Goal: Transaction & Acquisition: Purchase product/service

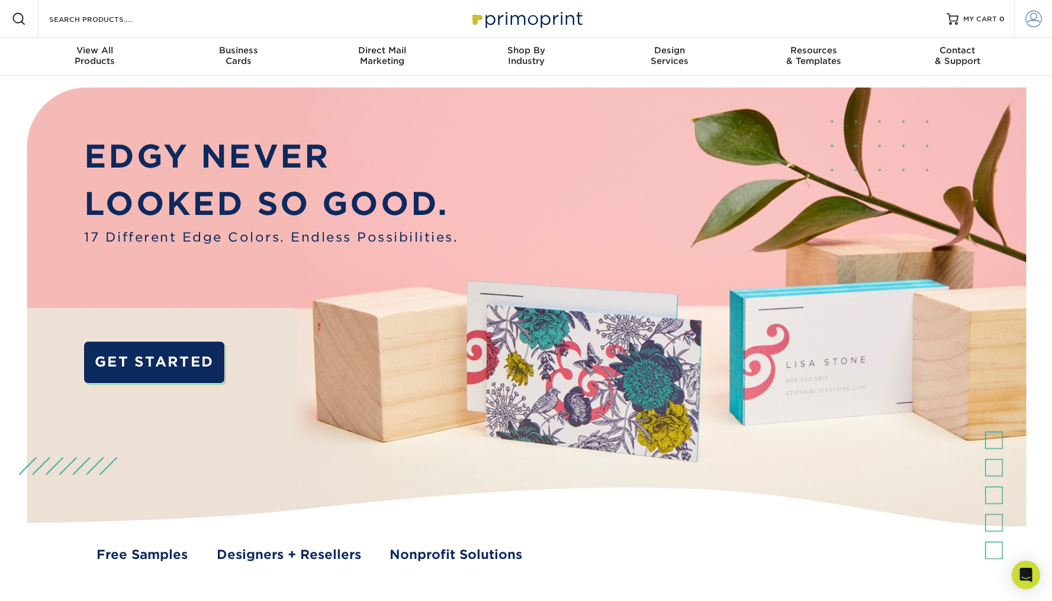
click at [1029, 21] on span at bounding box center [1033, 19] width 17 height 17
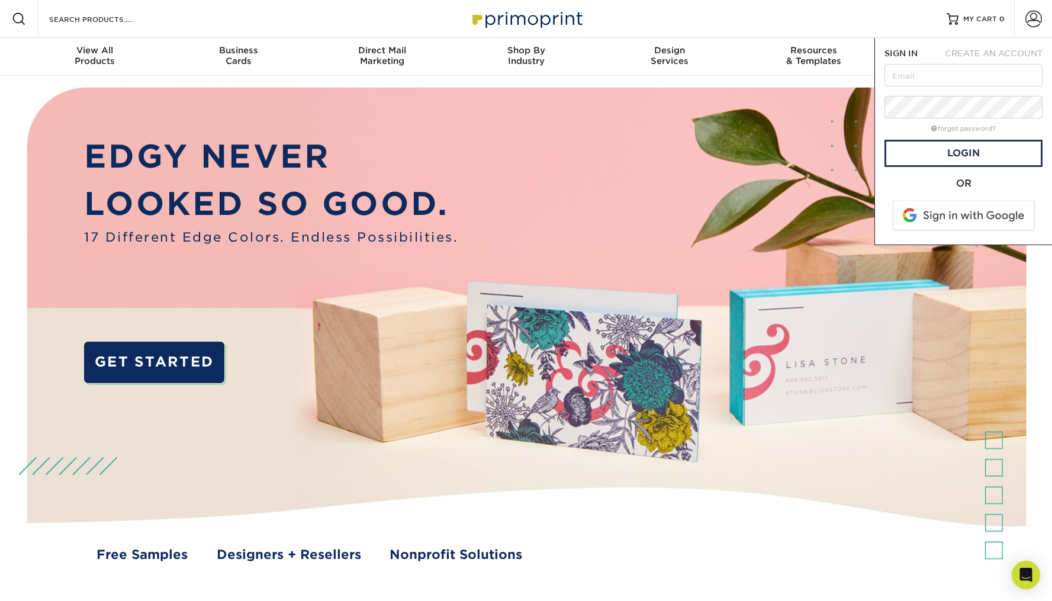
click at [966, 218] on span at bounding box center [964, 215] width 151 height 31
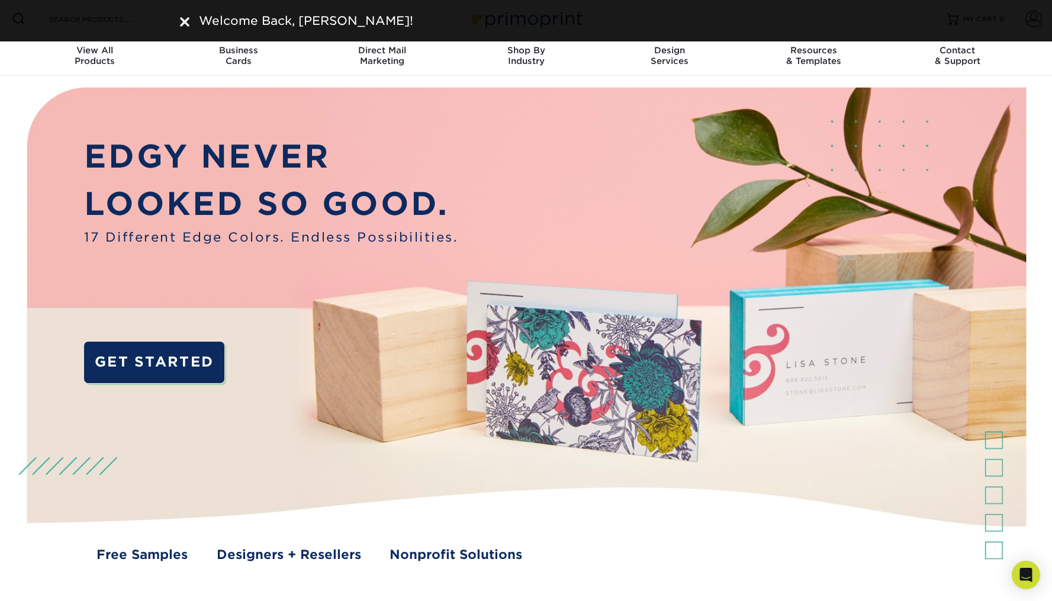
click at [189, 24] on img at bounding box center [184, 21] width 9 height 9
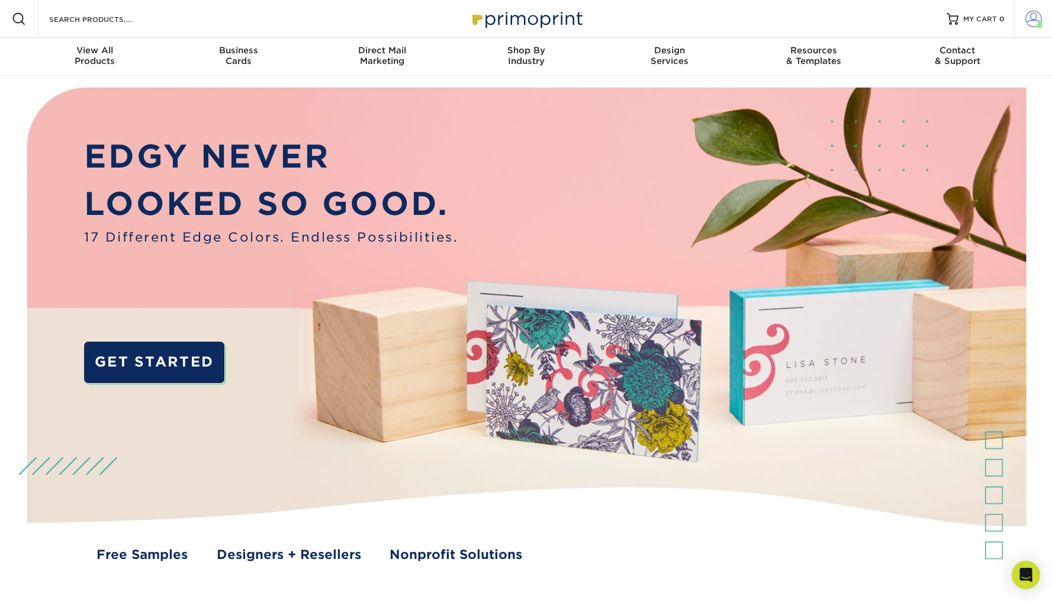
click at [1031, 24] on span at bounding box center [1033, 19] width 17 height 17
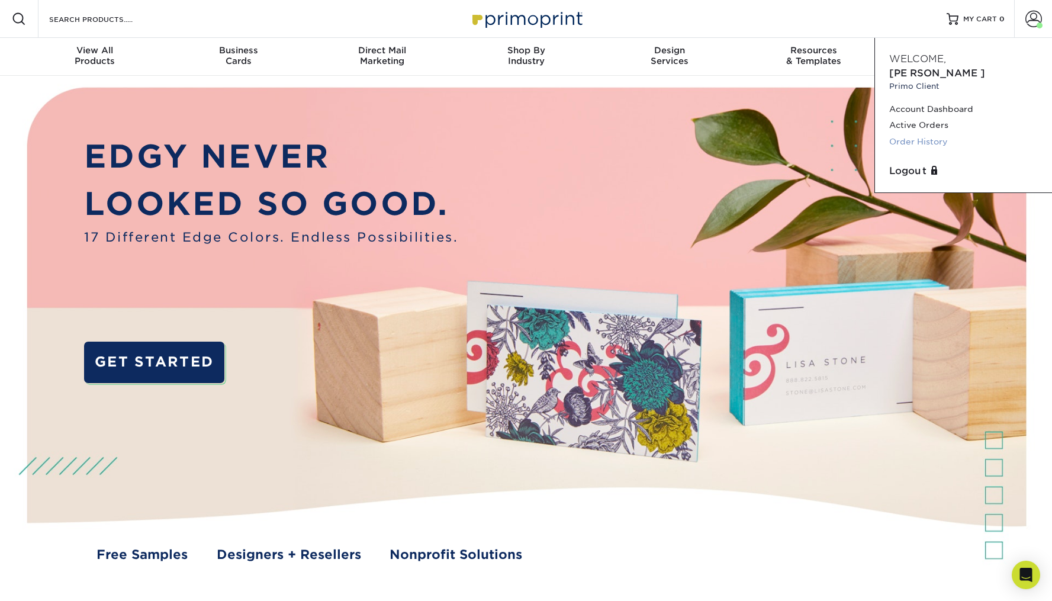
click at [925, 134] on link "Order History" at bounding box center [963, 142] width 149 height 16
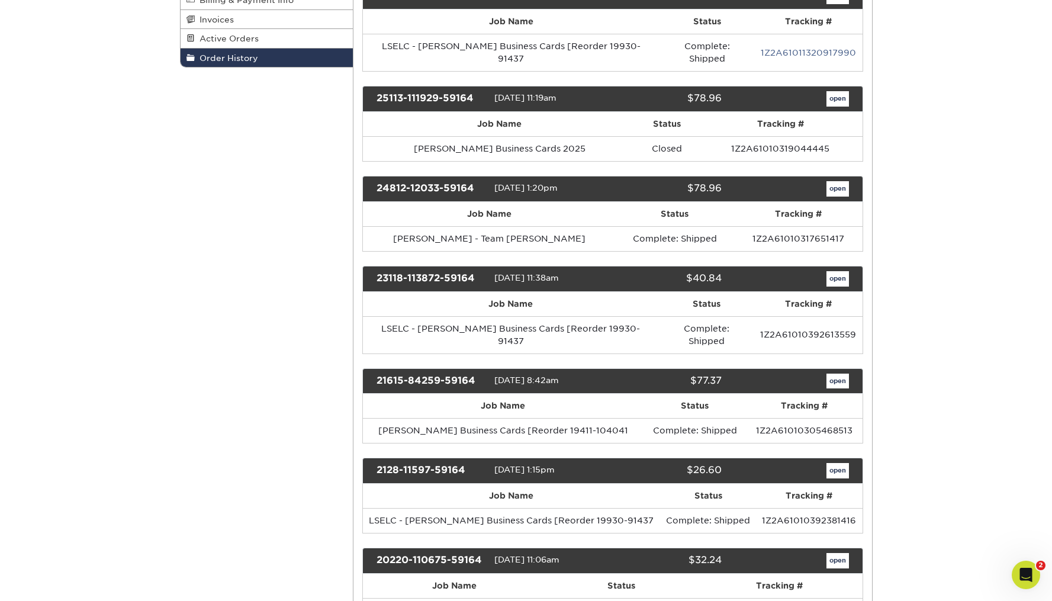
click at [838, 373] on link "open" at bounding box center [837, 380] width 22 height 15
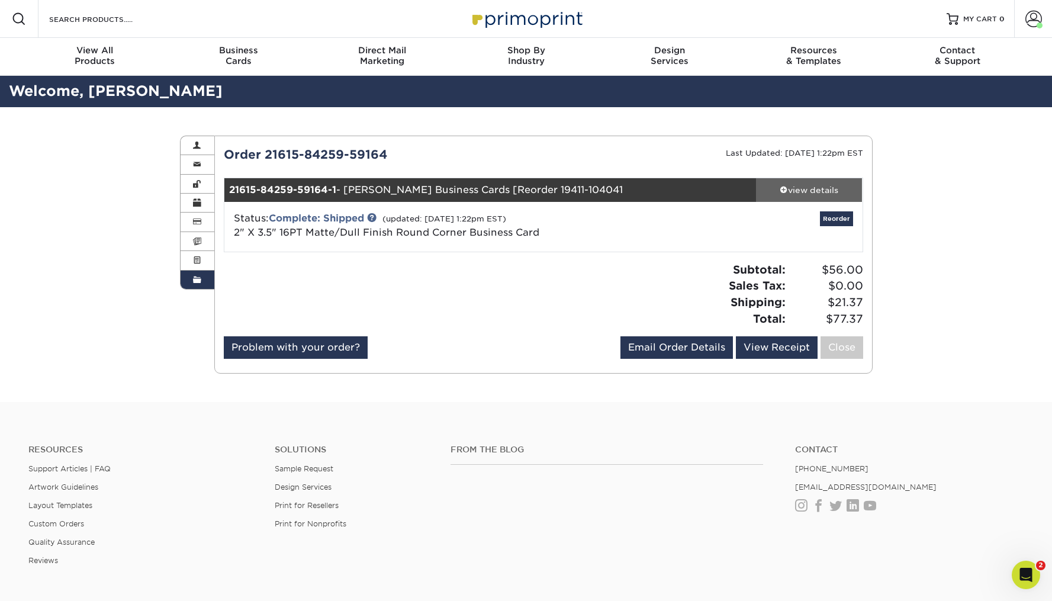
click at [819, 192] on div "view details" at bounding box center [809, 190] width 107 height 12
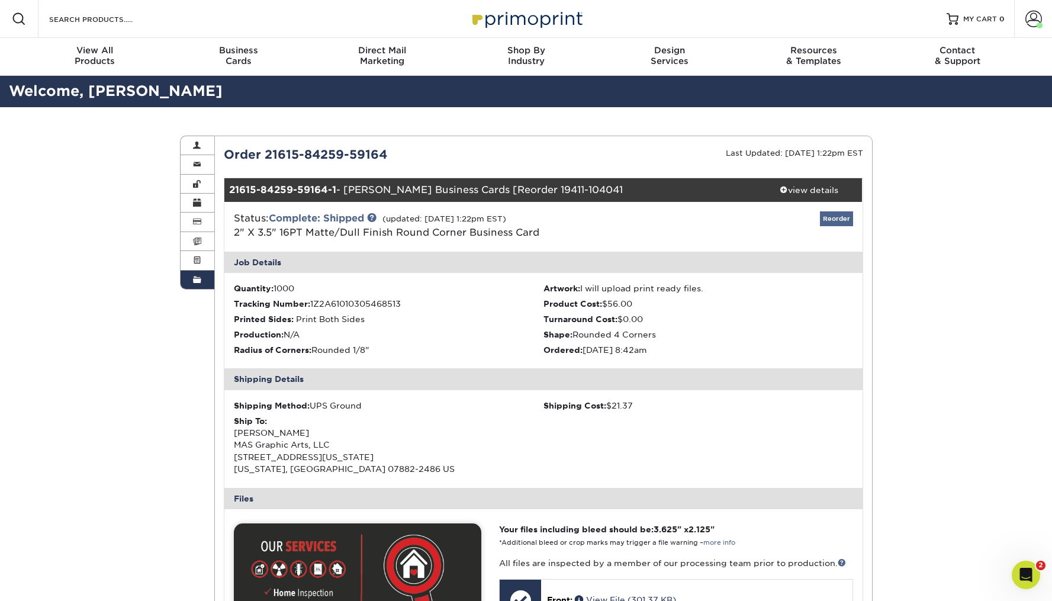
click at [838, 217] on link "Reorder" at bounding box center [836, 218] width 33 height 15
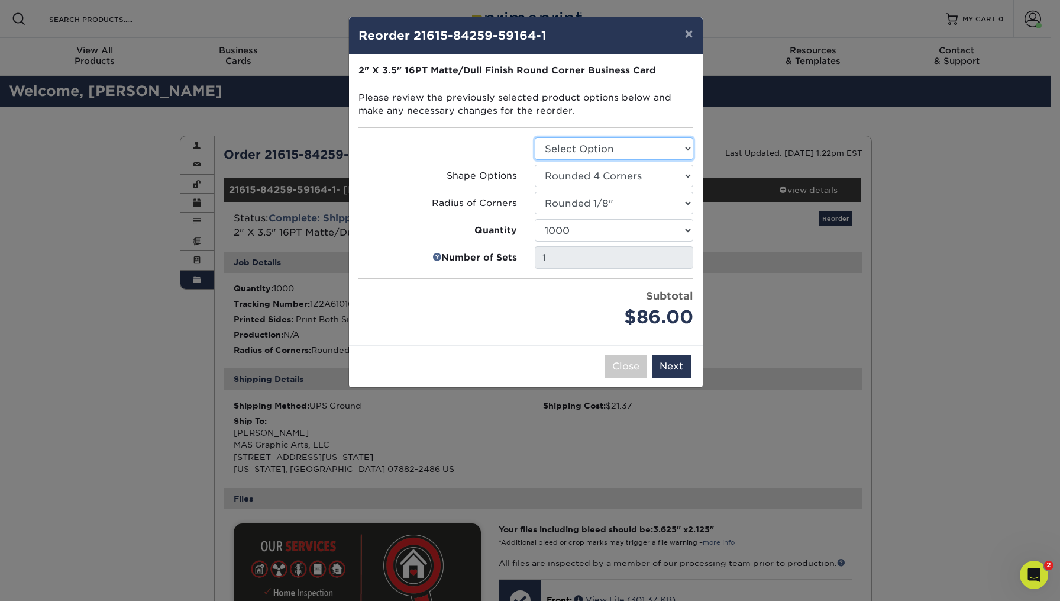
select select "3b5148f1-0588-4f88-a218-97bcfdce65c1"
click at [672, 365] on button "Next" at bounding box center [671, 366] width 39 height 22
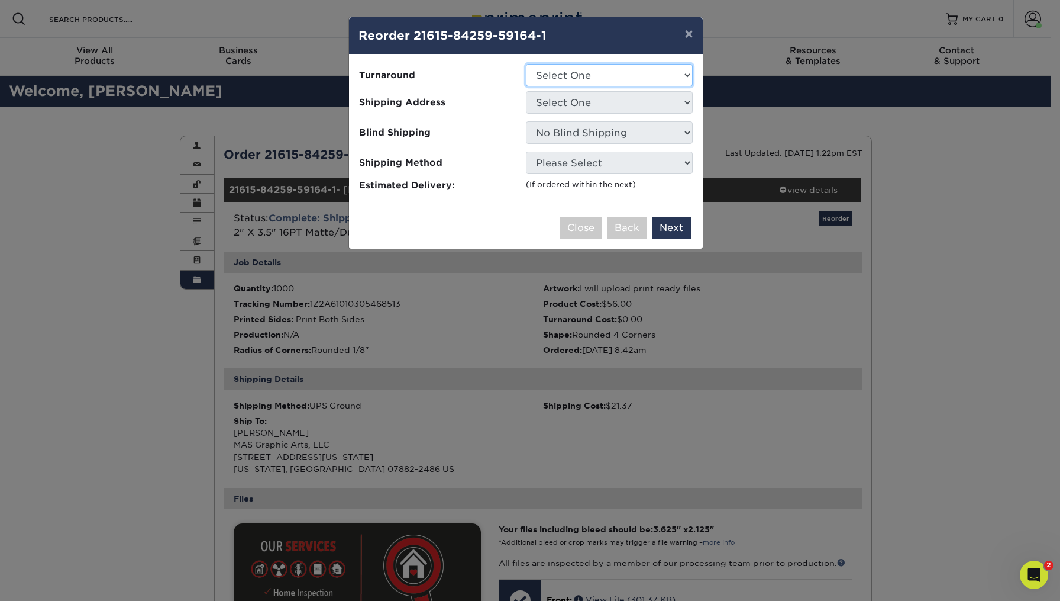
select select "fbd49659-0c5e-4fa7-8e72-fd75aa73330a"
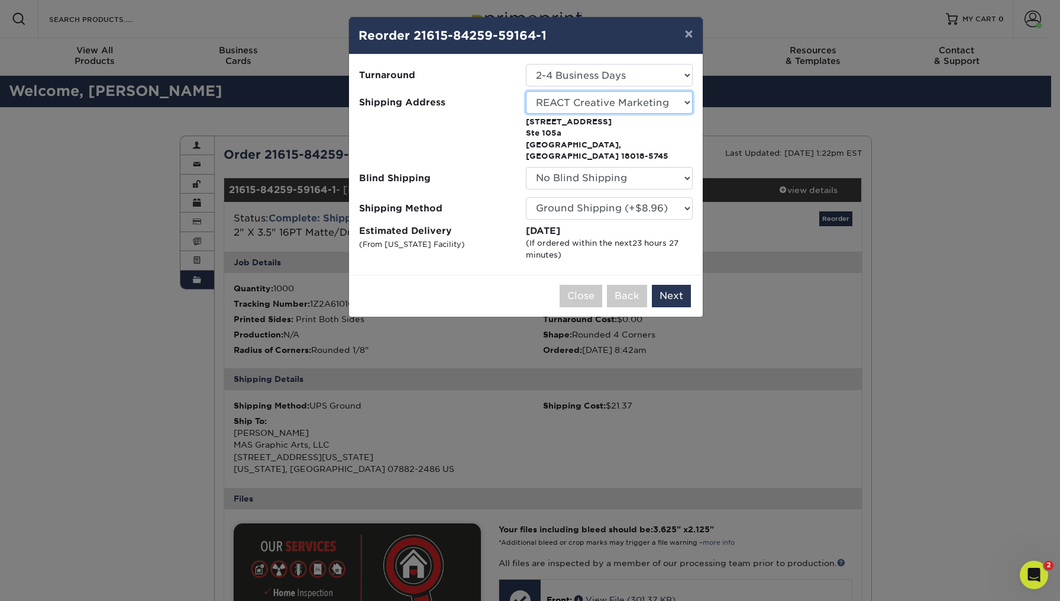
select select "132571"
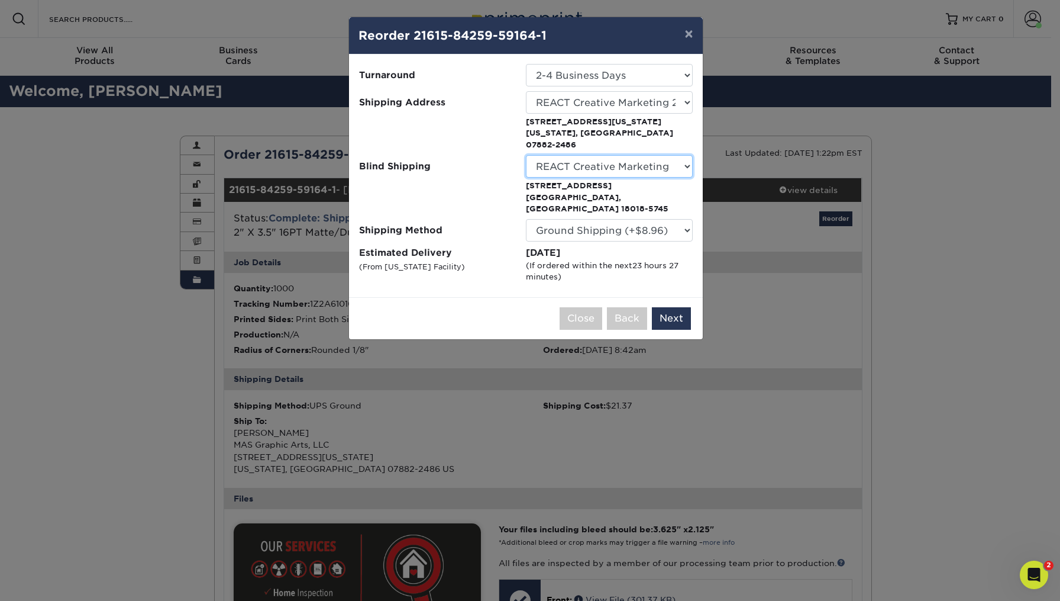
select select "132571"
click at [670, 307] on button "Next" at bounding box center [671, 318] width 39 height 22
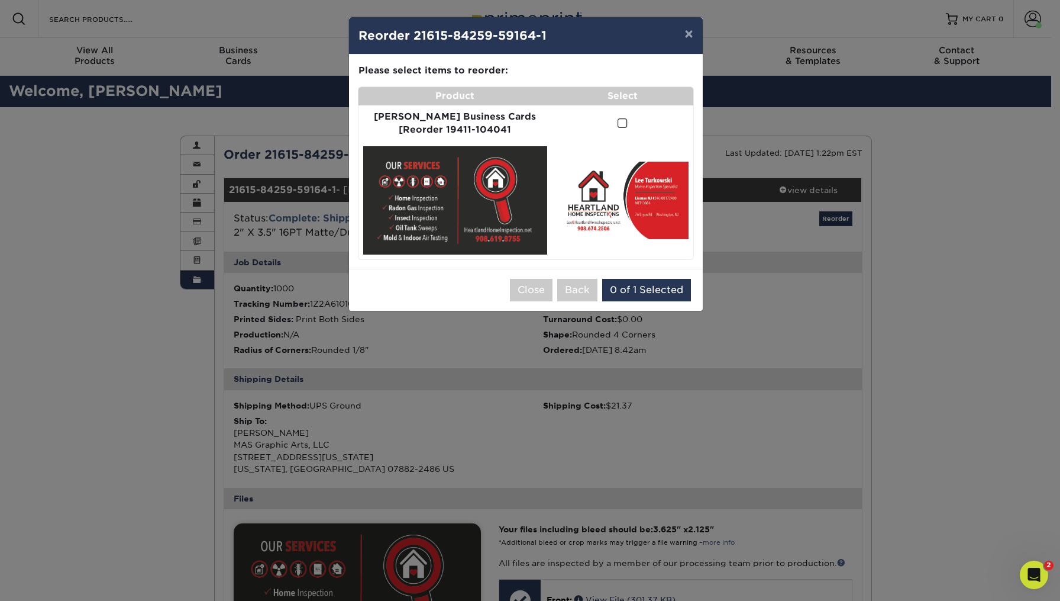
click at [618, 123] on span at bounding box center [623, 123] width 10 height 11
click at [0, 0] on input "checkbox" at bounding box center [0, 0] width 0 height 0
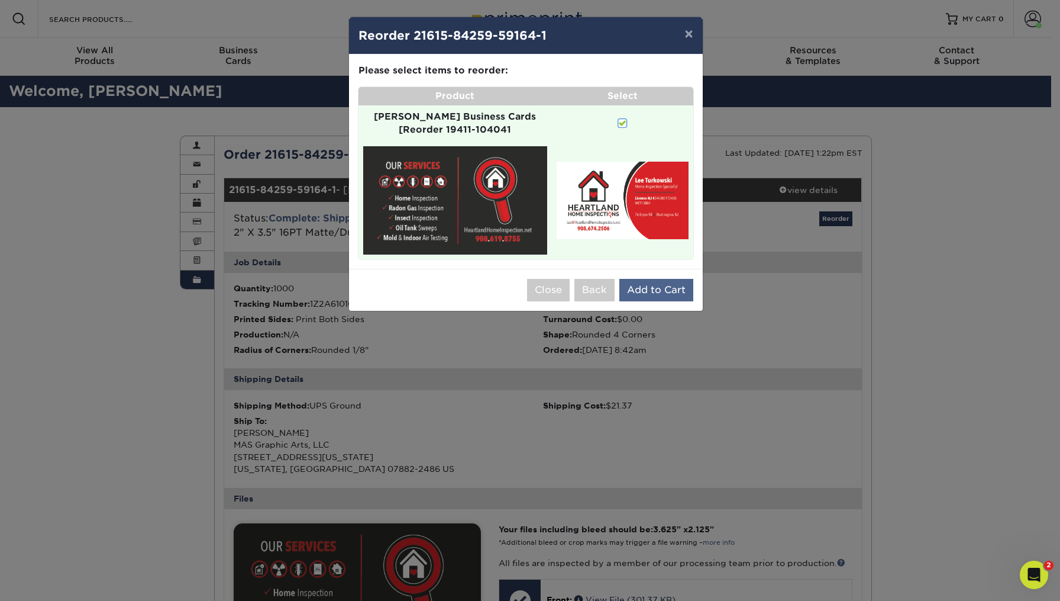
click at [660, 279] on button "Add to Cart" at bounding box center [657, 290] width 74 height 22
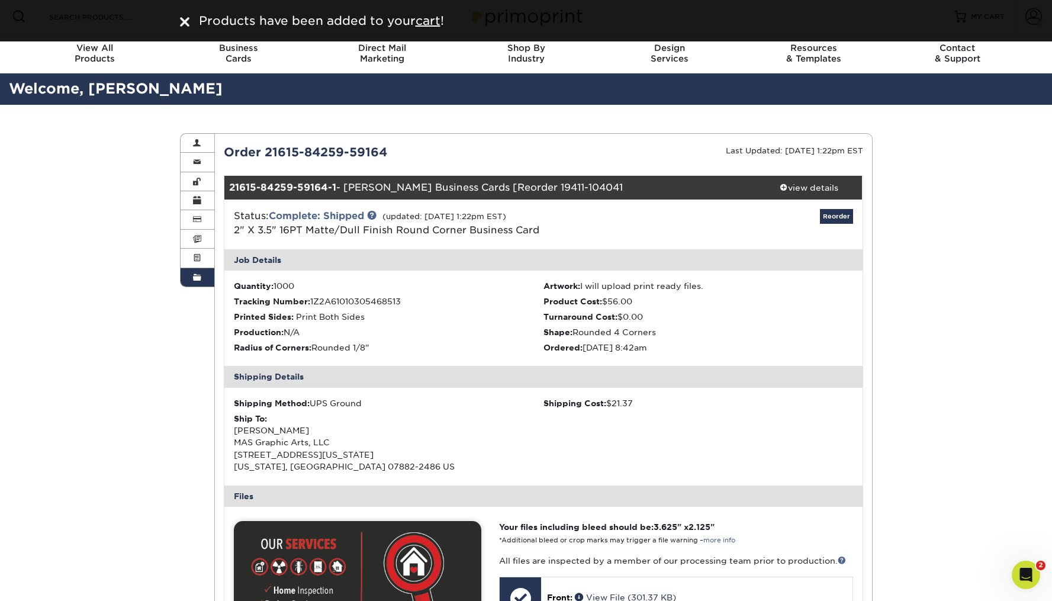
scroll to position [5, 0]
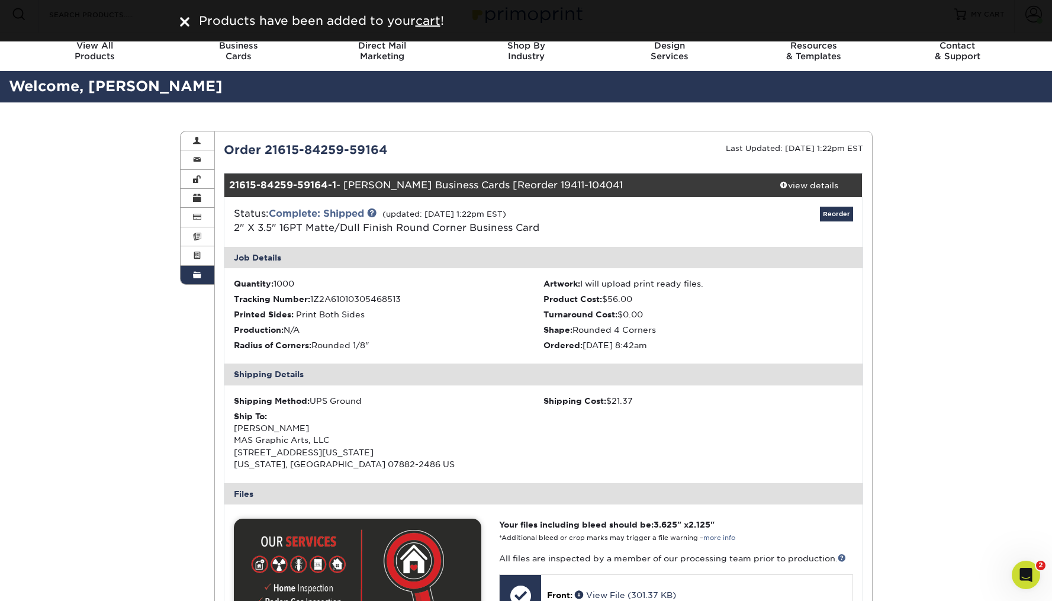
click at [184, 22] on img at bounding box center [184, 21] width 9 height 9
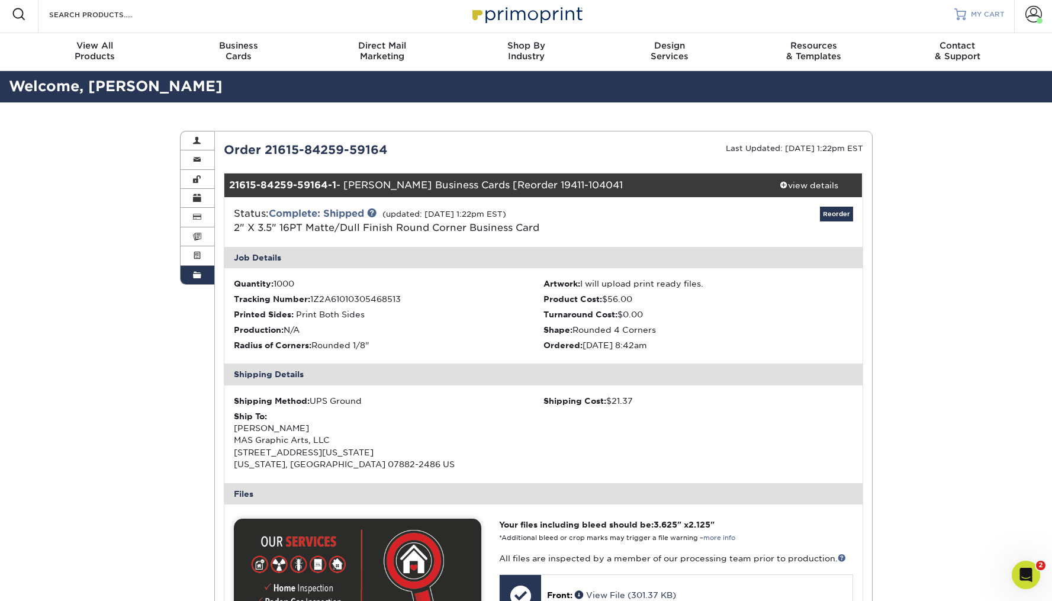
click at [979, 18] on span "MY CART" at bounding box center [987, 14] width 34 height 10
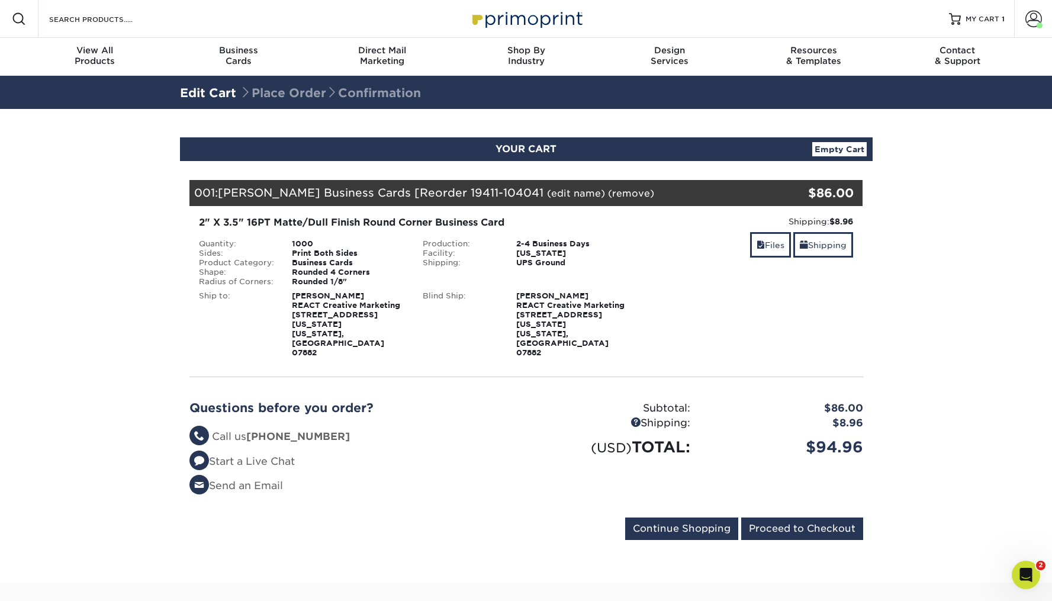
click at [340, 195] on span "[PERSON_NAME] Business Cards [Reorder 19411-104041" at bounding box center [380, 192] width 325 height 13
click at [219, 194] on div "001: Lee Turkowski Business Cards [Reorder 19411-104041 (edit name) (remove) Ar…" at bounding box center [469, 193] width 561 height 26
click at [1027, 16] on span at bounding box center [1033, 19] width 17 height 17
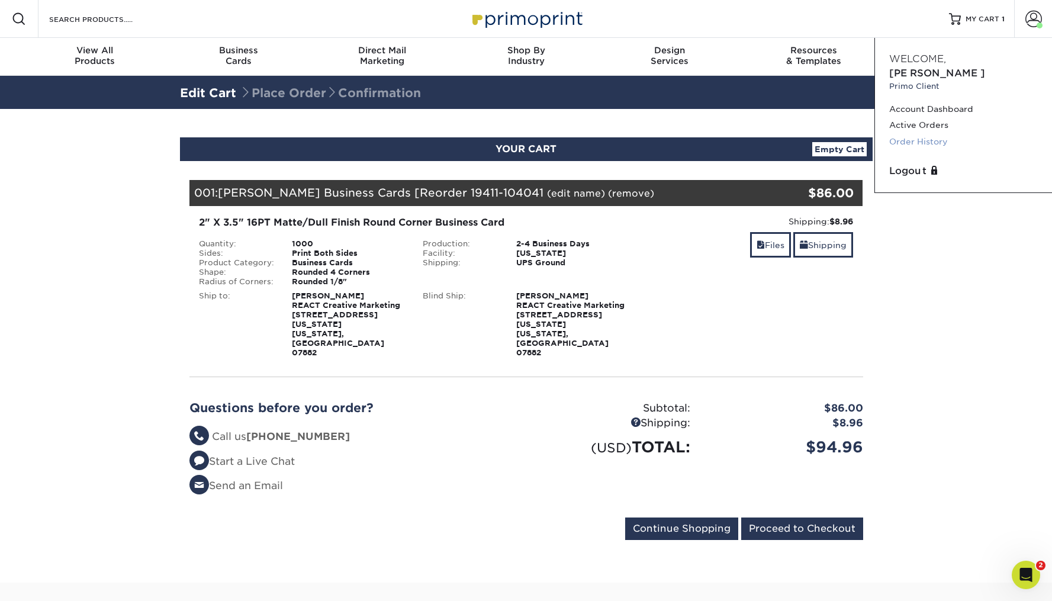
click at [925, 134] on link "Order History" at bounding box center [963, 142] width 149 height 16
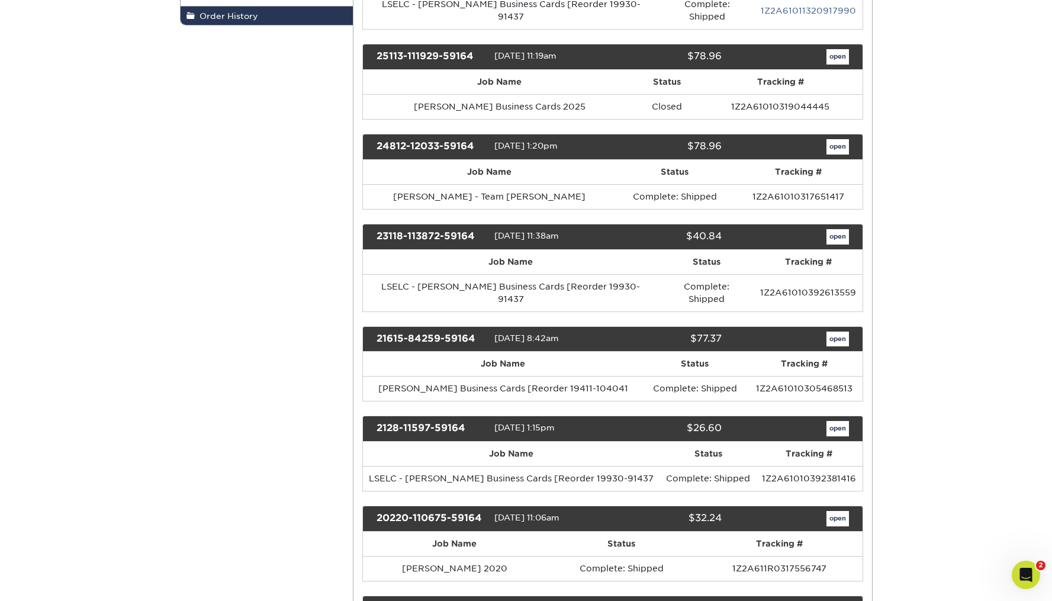
scroll to position [360, 0]
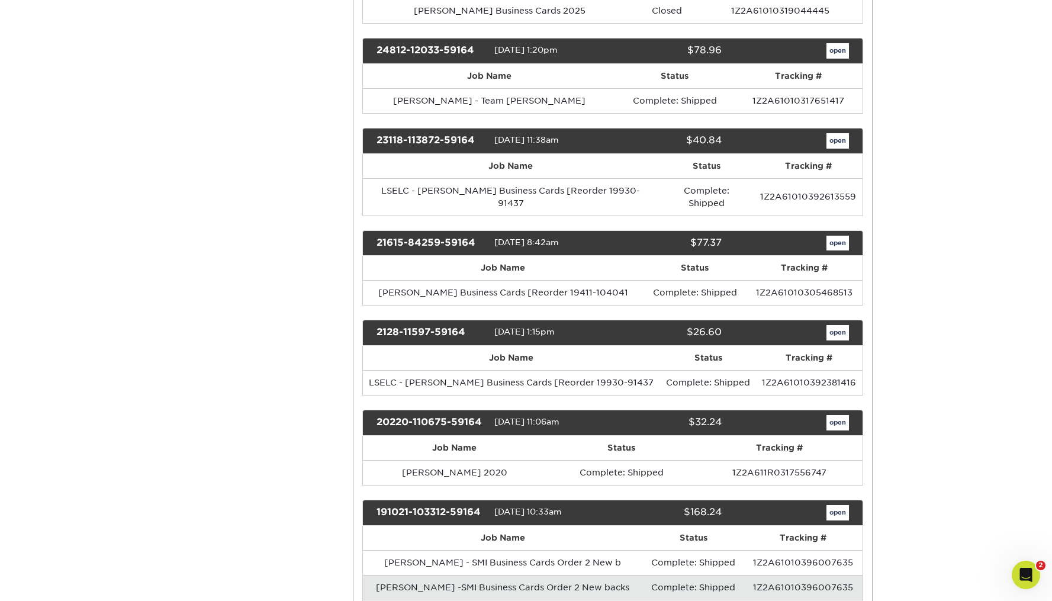
click at [840, 236] on link "open" at bounding box center [837, 243] width 22 height 15
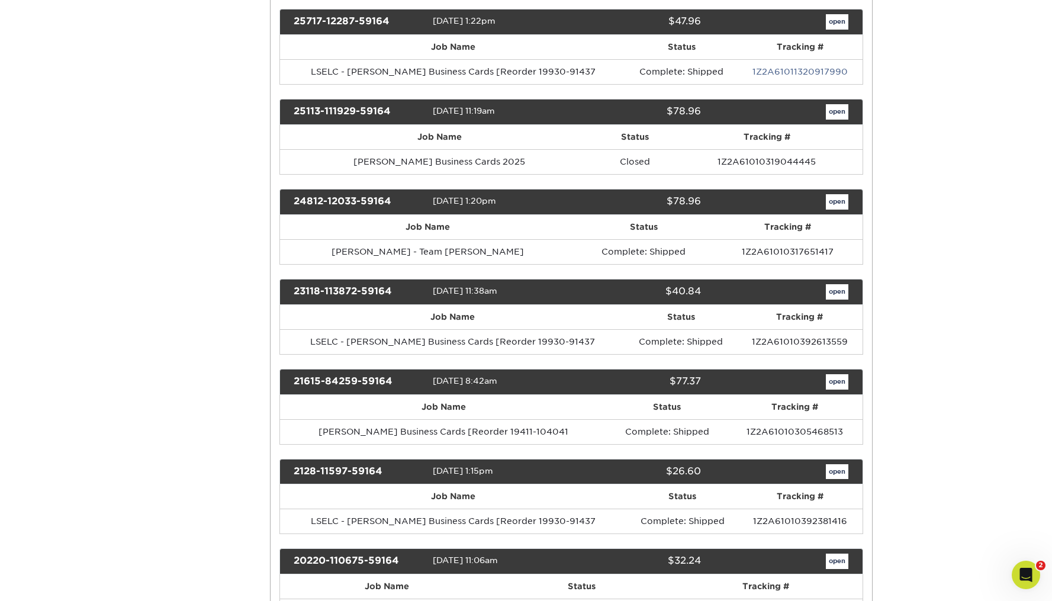
scroll to position [0, 0]
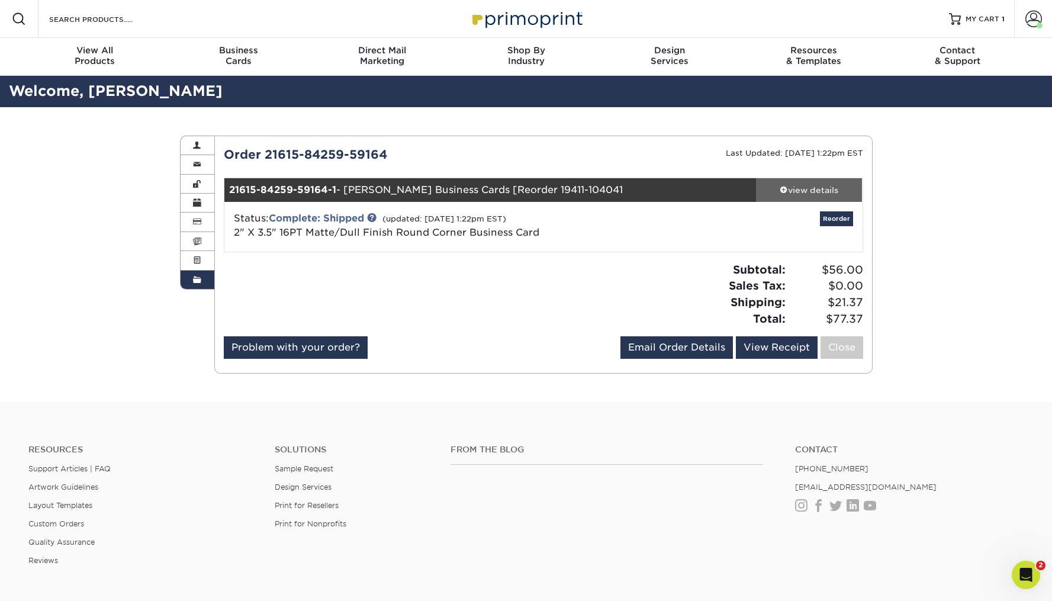
click at [813, 195] on div "view details" at bounding box center [809, 190] width 107 height 12
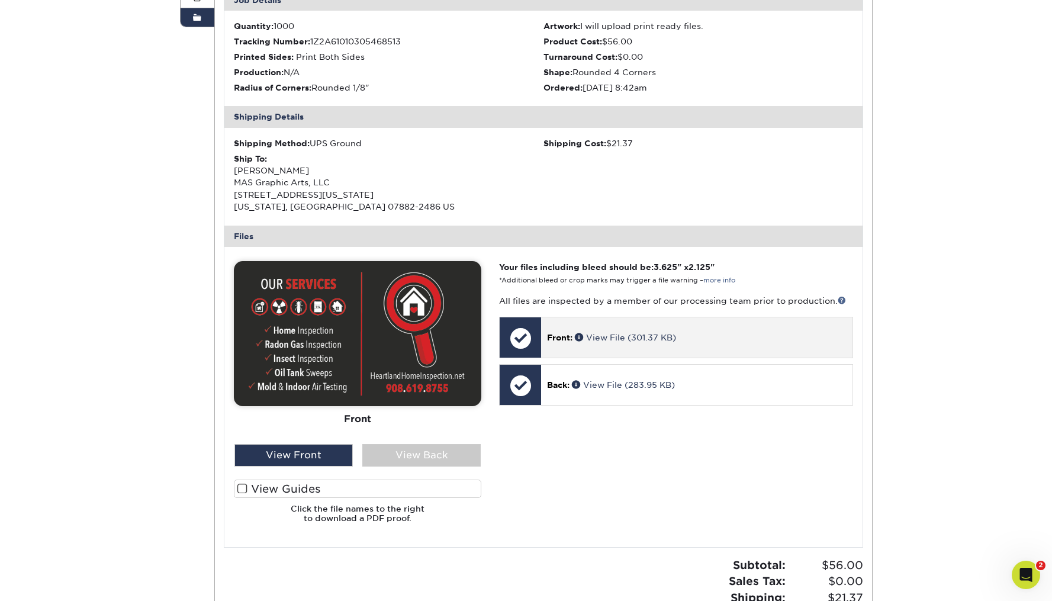
scroll to position [265, 0]
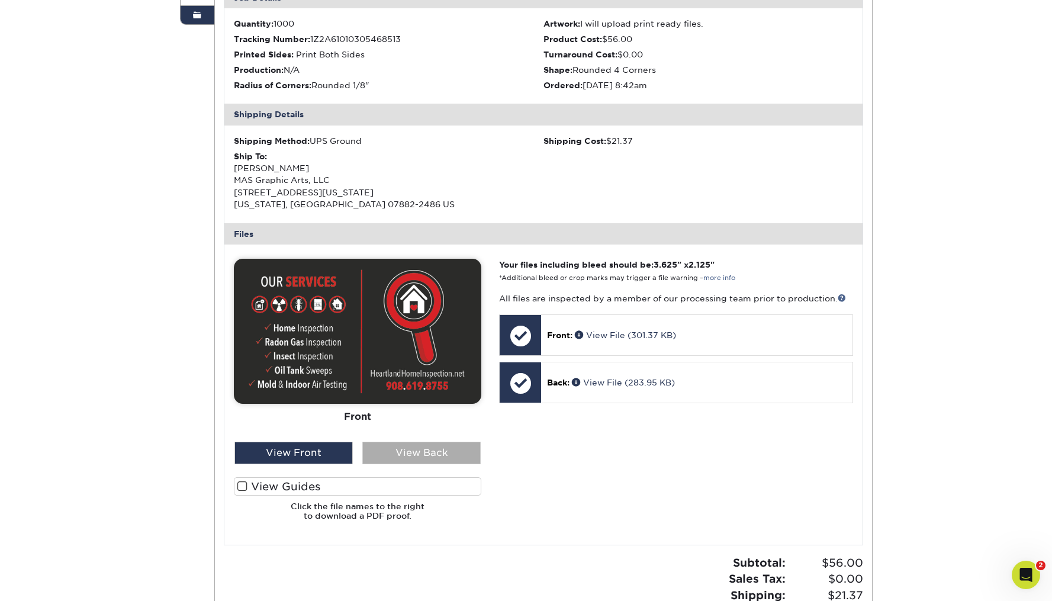
click at [395, 446] on div "View Back" at bounding box center [421, 452] width 118 height 22
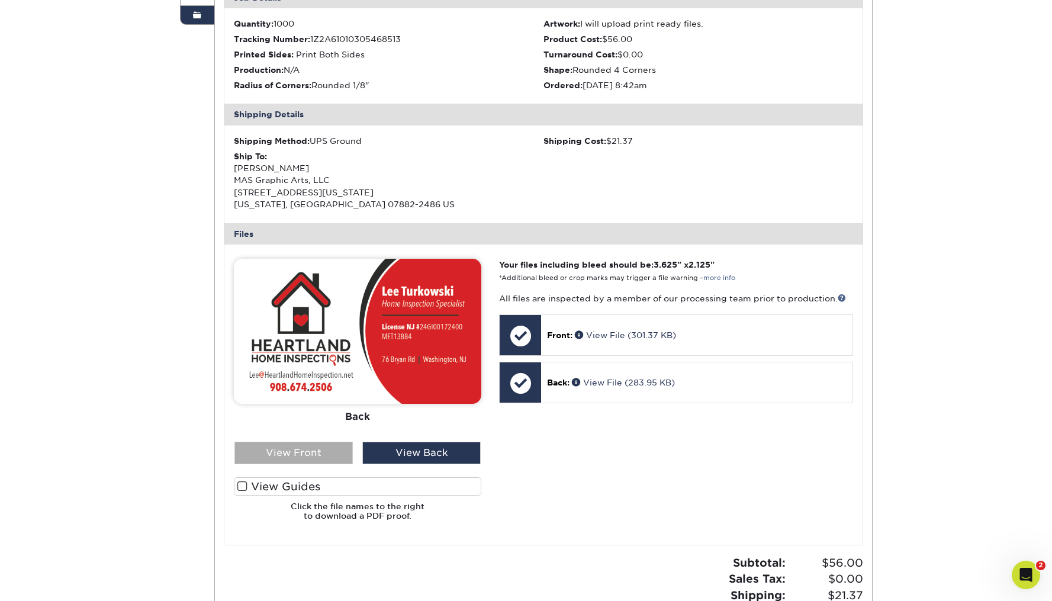
click at [333, 446] on div "View Front" at bounding box center [293, 452] width 118 height 22
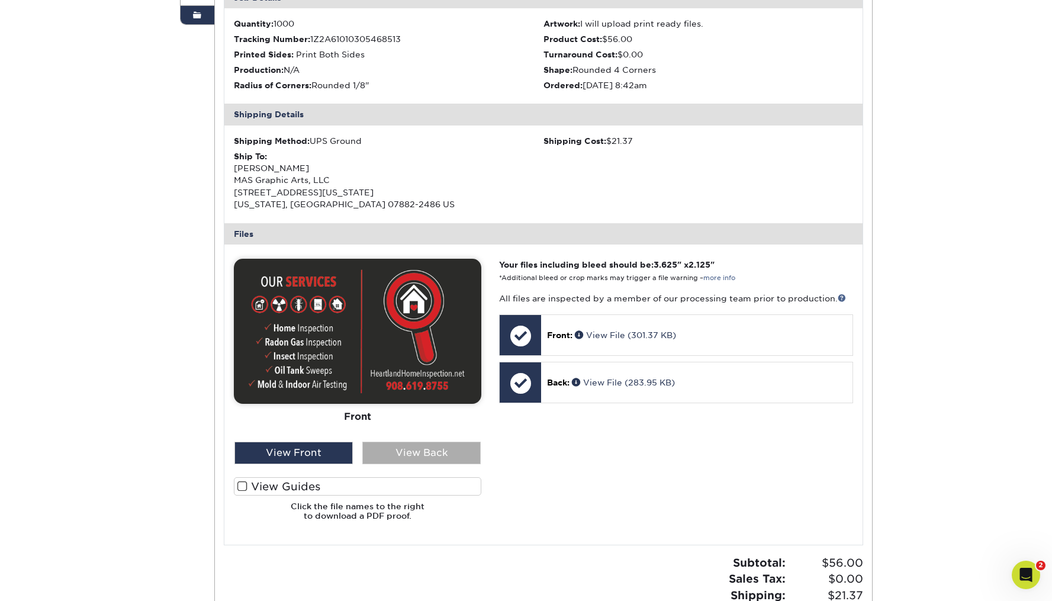
click at [409, 446] on div "View Back" at bounding box center [421, 452] width 118 height 22
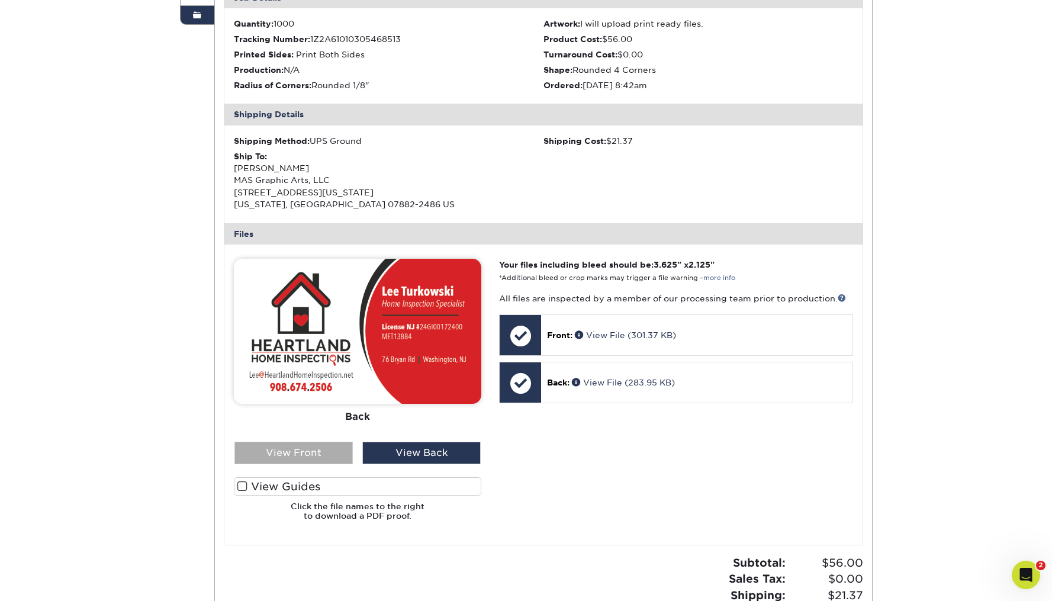
click at [325, 447] on div "View Front" at bounding box center [293, 452] width 118 height 22
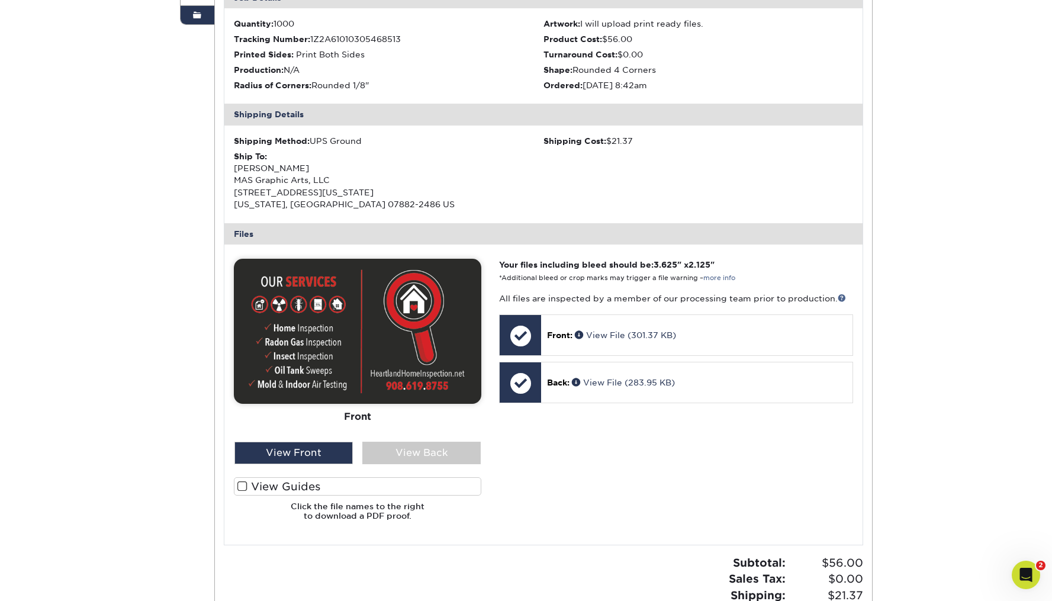
scroll to position [0, 0]
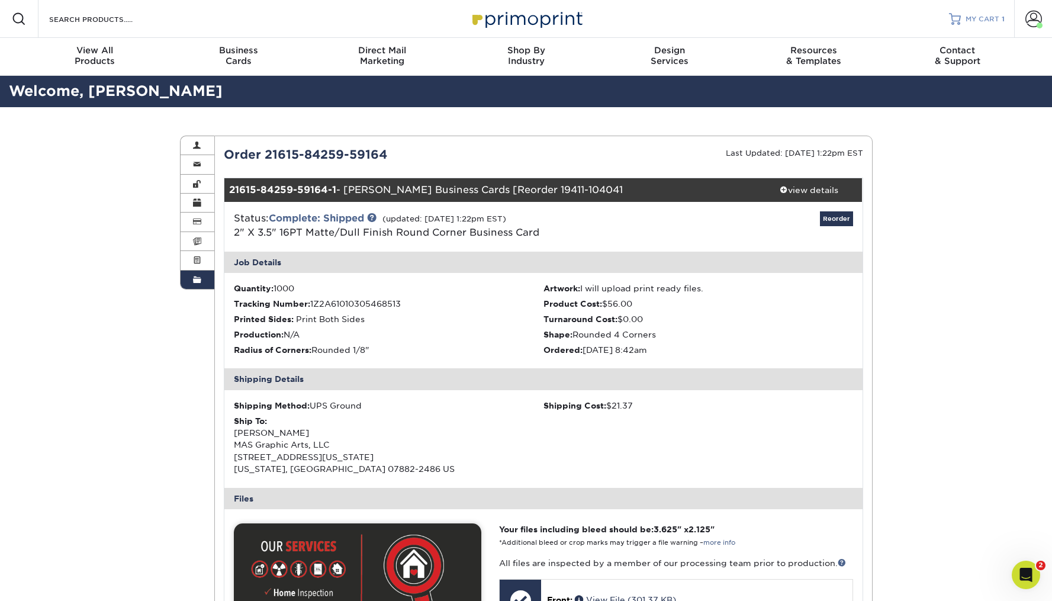
click at [975, 21] on span "MY CART" at bounding box center [982, 19] width 34 height 10
